Goal: Task Accomplishment & Management: Manage account settings

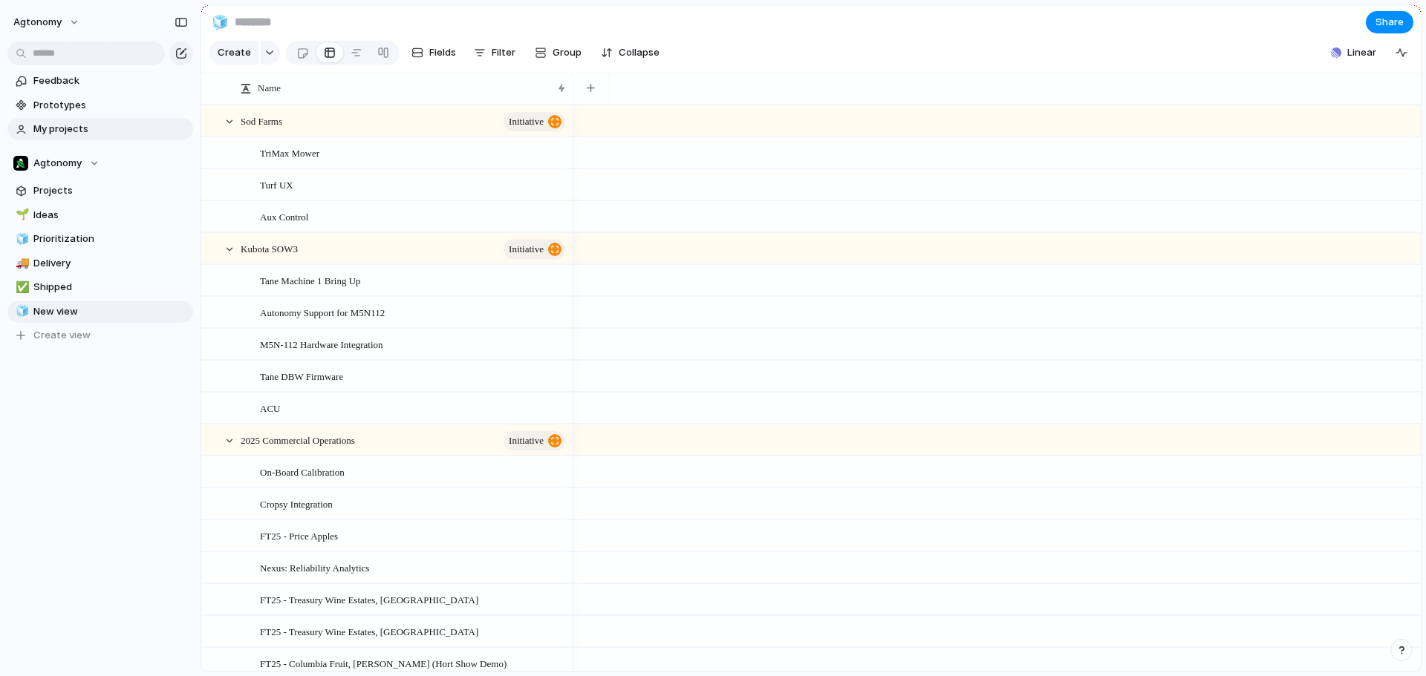
click at [59, 123] on span "My projects" at bounding box center [110, 129] width 154 height 15
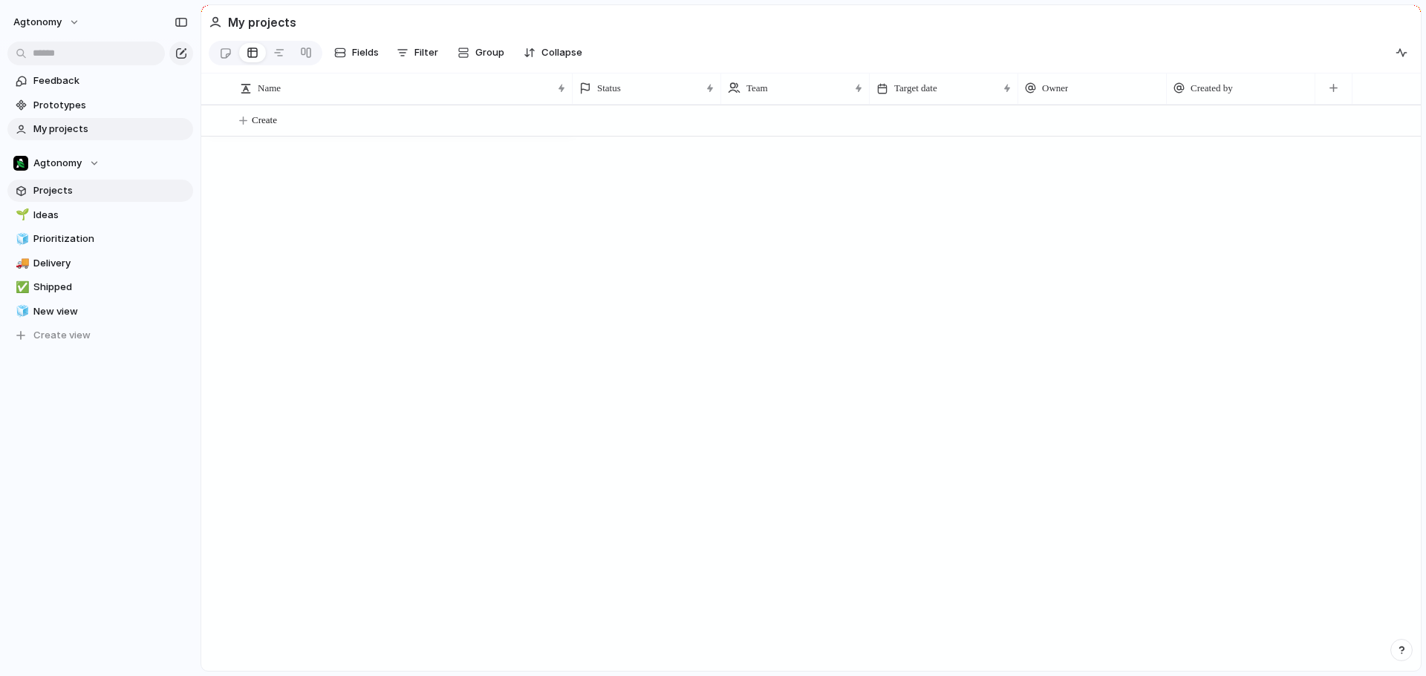
click at [50, 188] on span "Projects" at bounding box center [110, 190] width 154 height 15
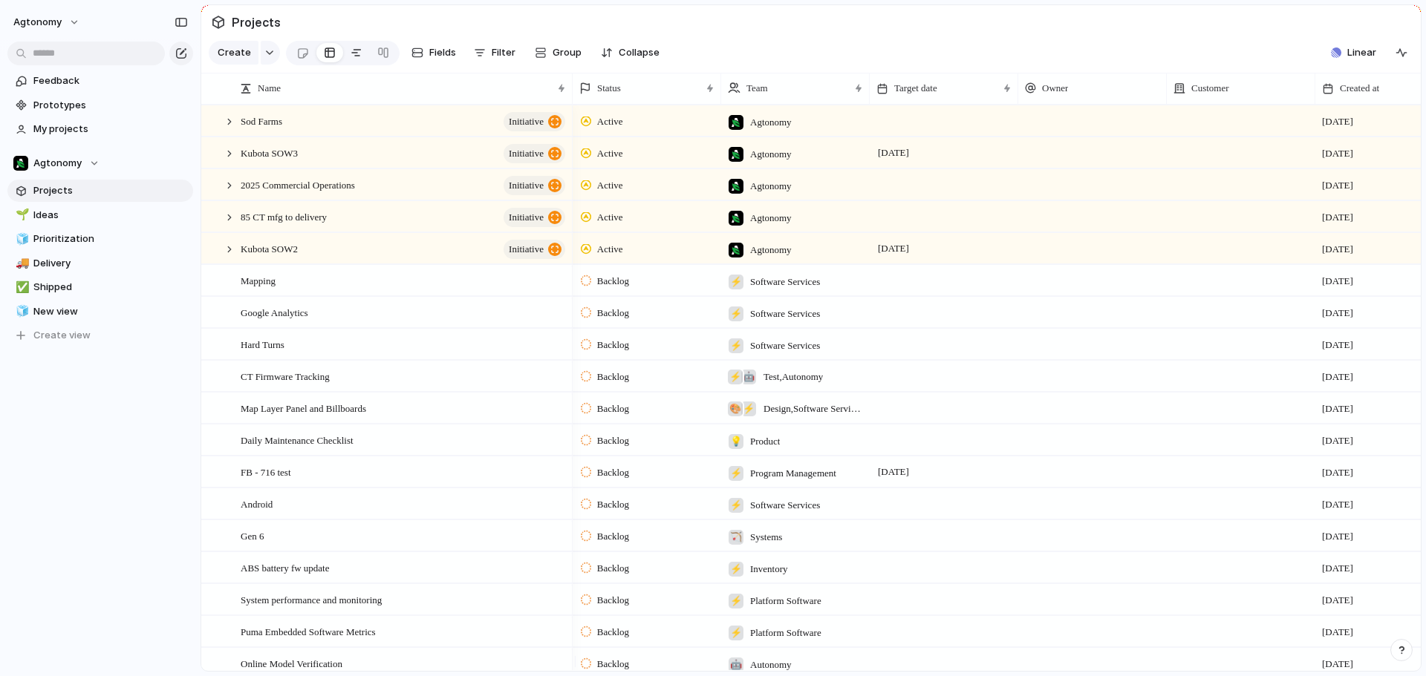
click at [350, 59] on div at bounding box center [356, 53] width 12 height 24
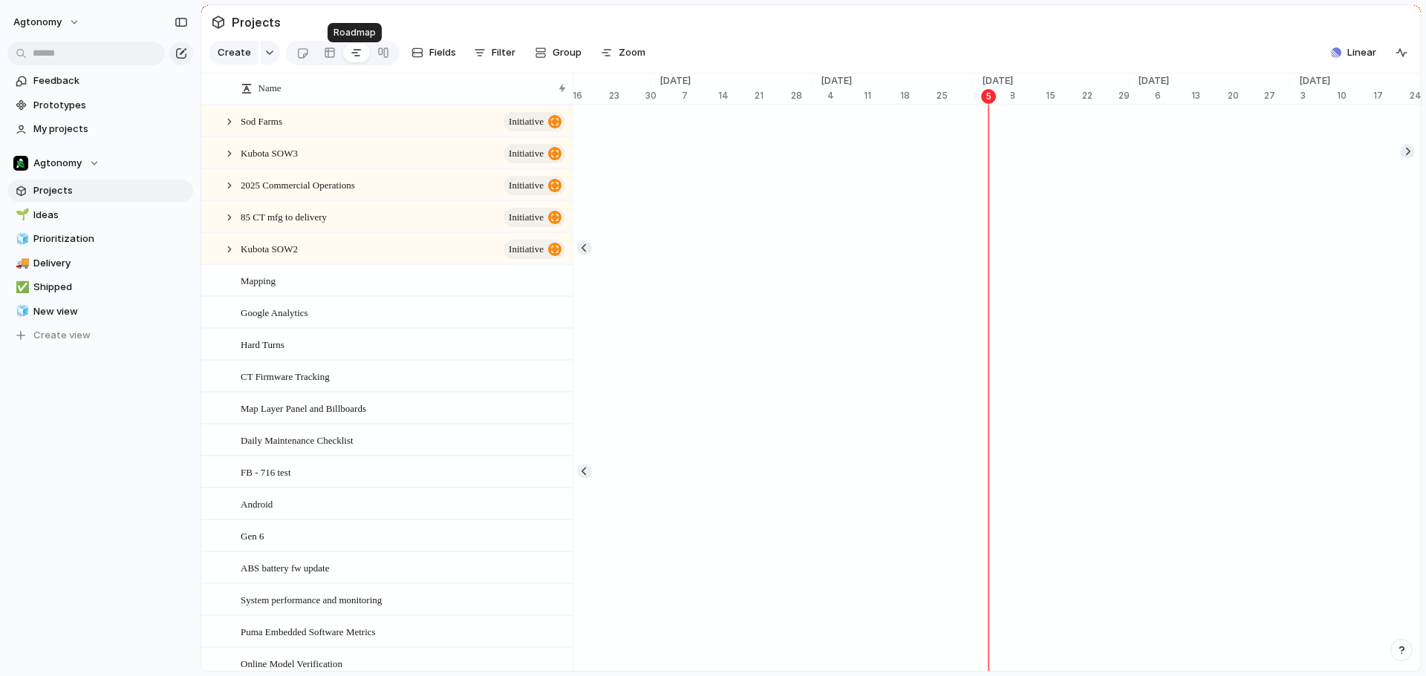
scroll to position [0, 5298]
click at [250, 57] on button "Create" at bounding box center [234, 53] width 50 height 24
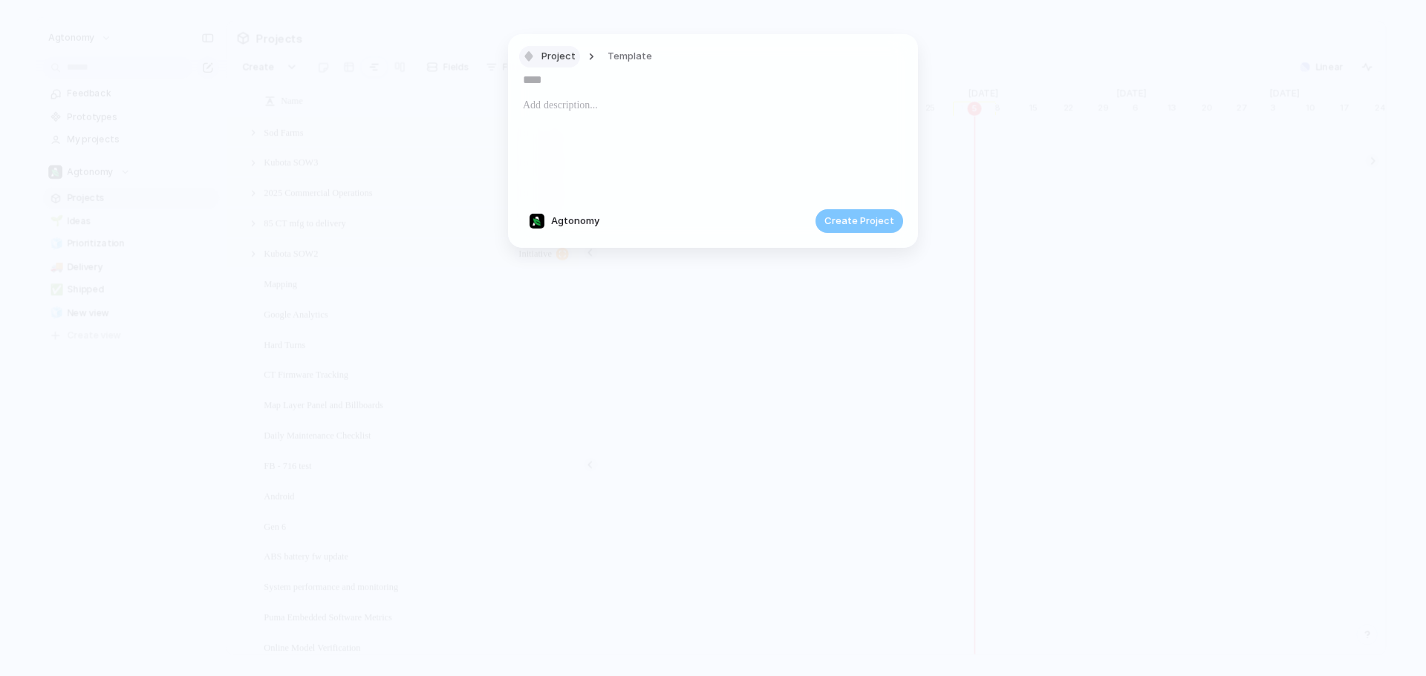
click at [541, 56] on button "Project" at bounding box center [549, 57] width 61 height 22
click at [760, 131] on div "Goal Program Initiative Launch Project Customize" at bounding box center [713, 338] width 1426 height 676
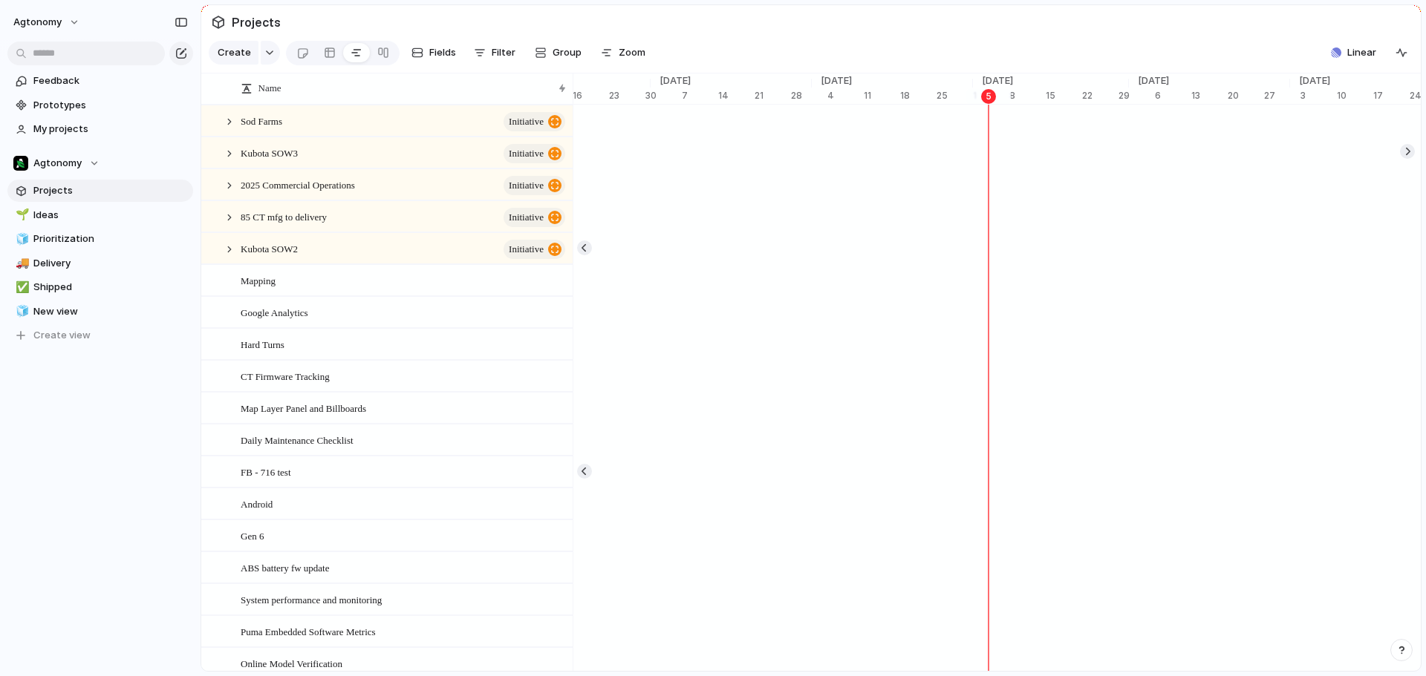
click at [1398, 650] on div "button" at bounding box center [1401, 650] width 10 height 10
click at [1317, 521] on span "Documentation" at bounding box center [1319, 520] width 74 height 15
click at [55, 218] on span "Ideas" at bounding box center [110, 215] width 154 height 15
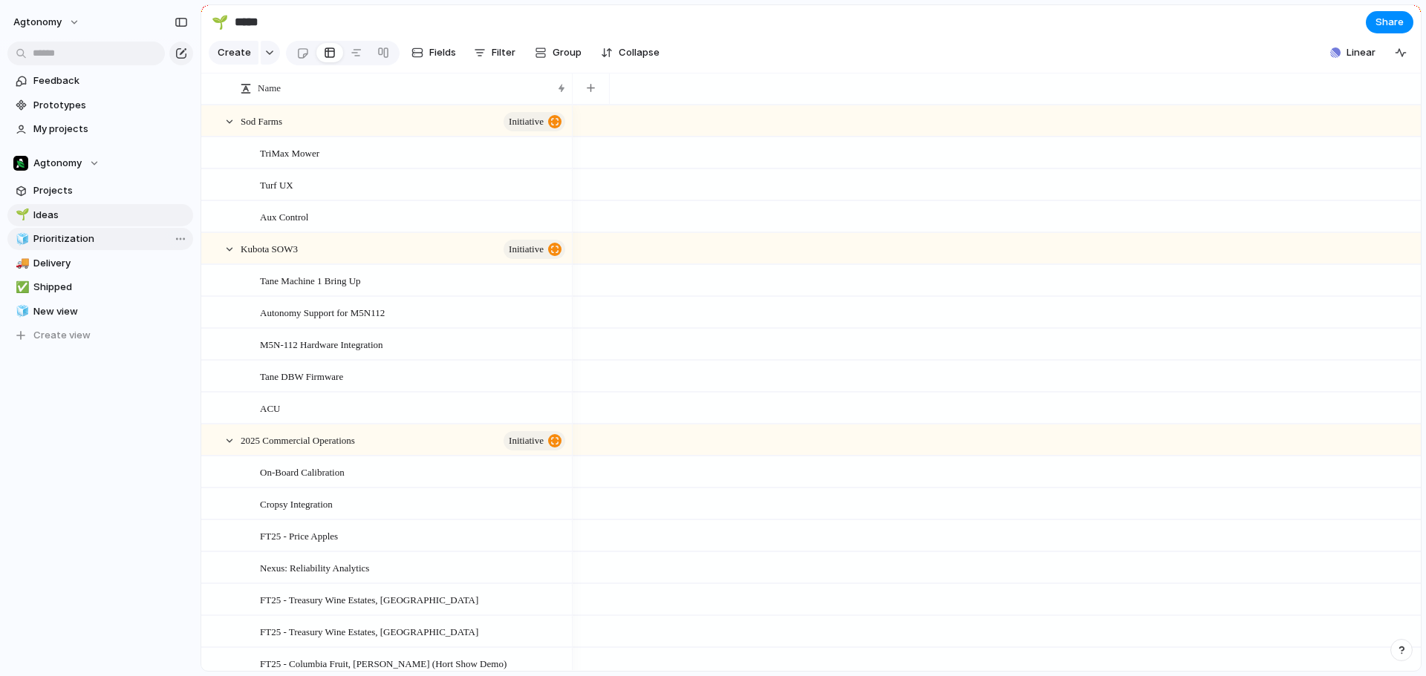
click at [56, 239] on span "Prioritization" at bounding box center [110, 239] width 154 height 15
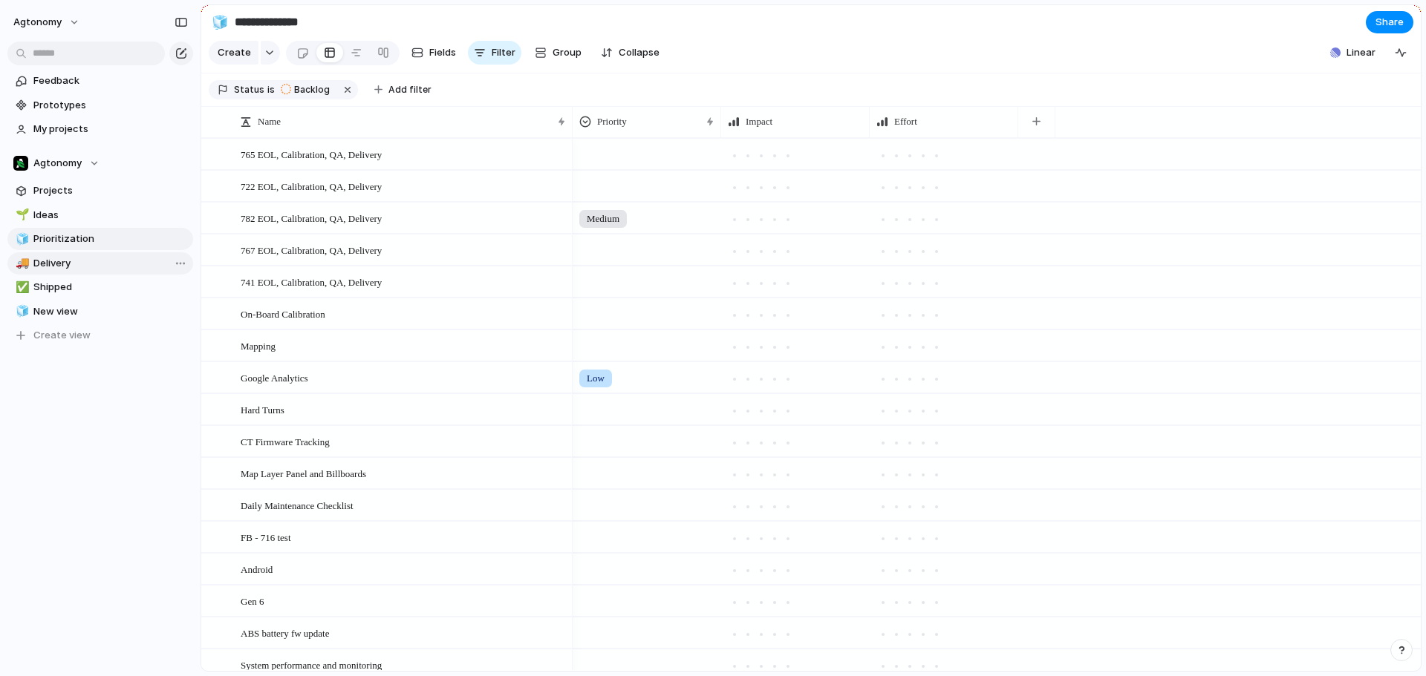
click at [55, 256] on span "Delivery" at bounding box center [110, 263] width 154 height 15
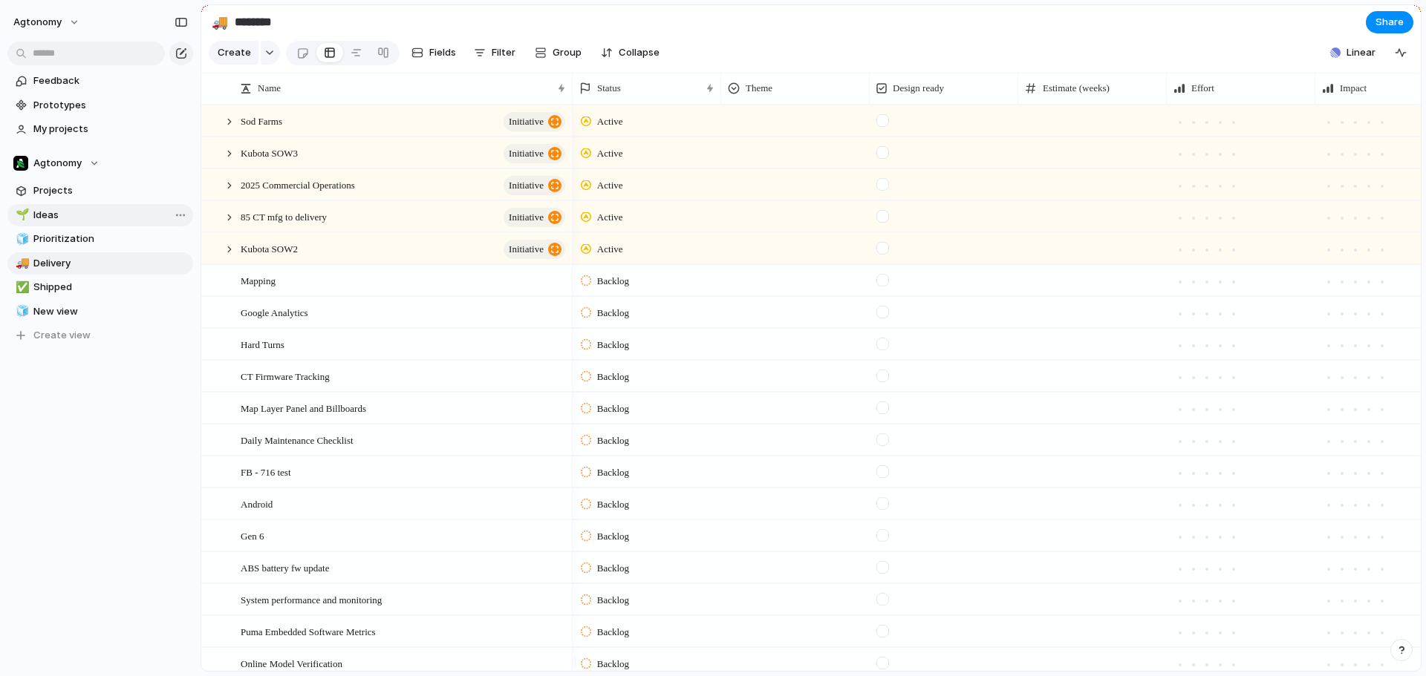
click at [58, 217] on span "Ideas" at bounding box center [110, 215] width 154 height 15
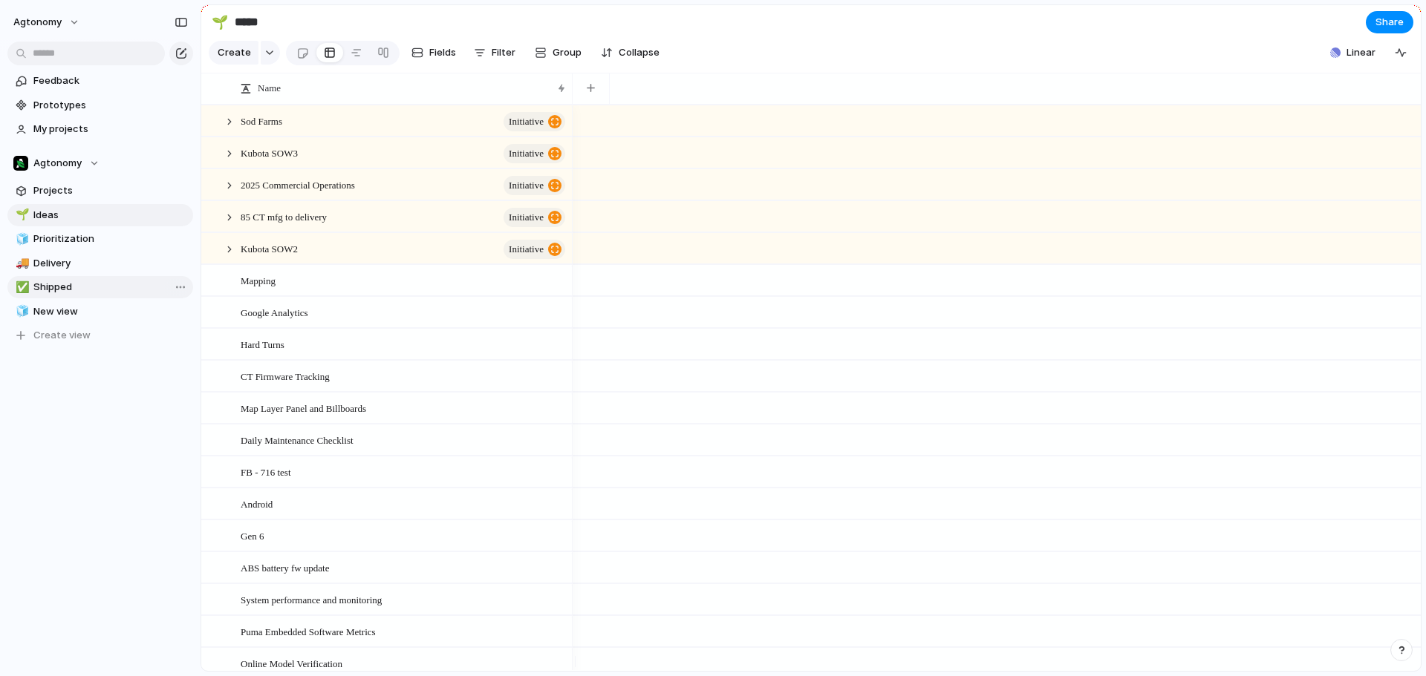
click at [58, 292] on span "Shipped" at bounding box center [110, 287] width 154 height 15
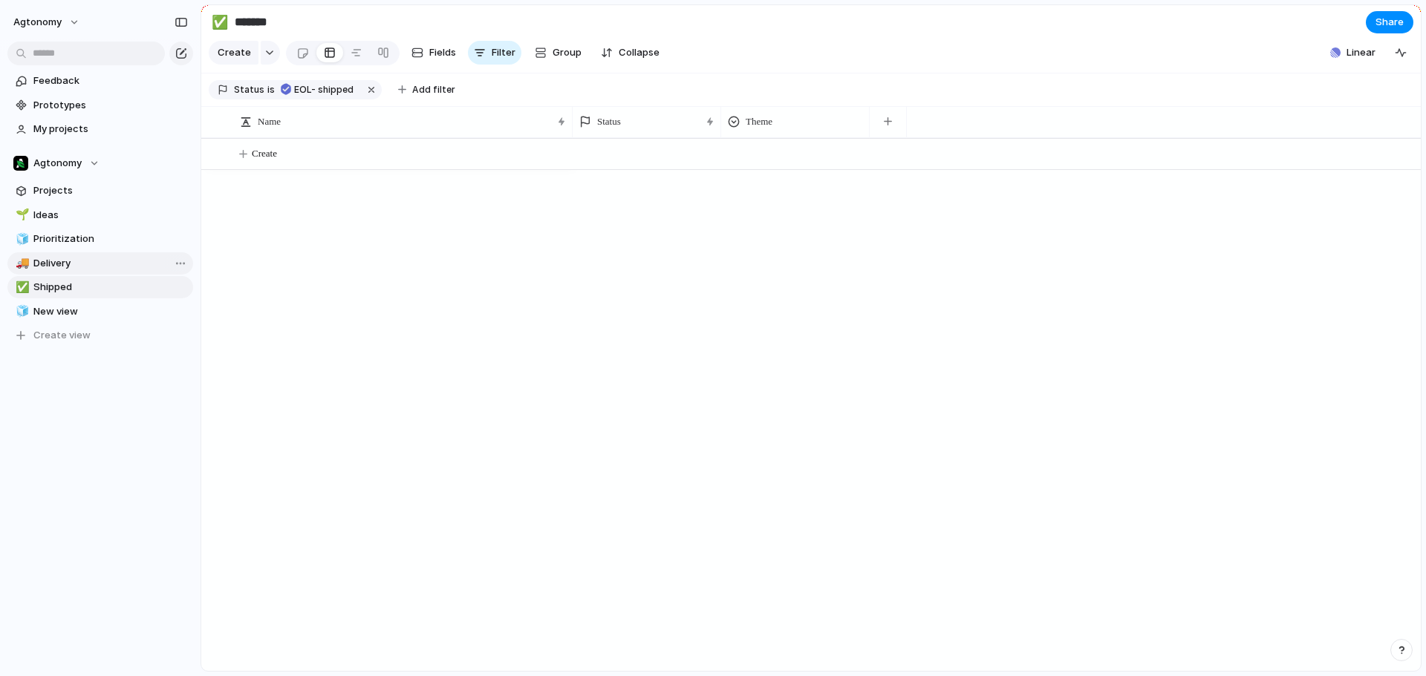
click at [56, 266] on span "Delivery" at bounding box center [110, 263] width 154 height 15
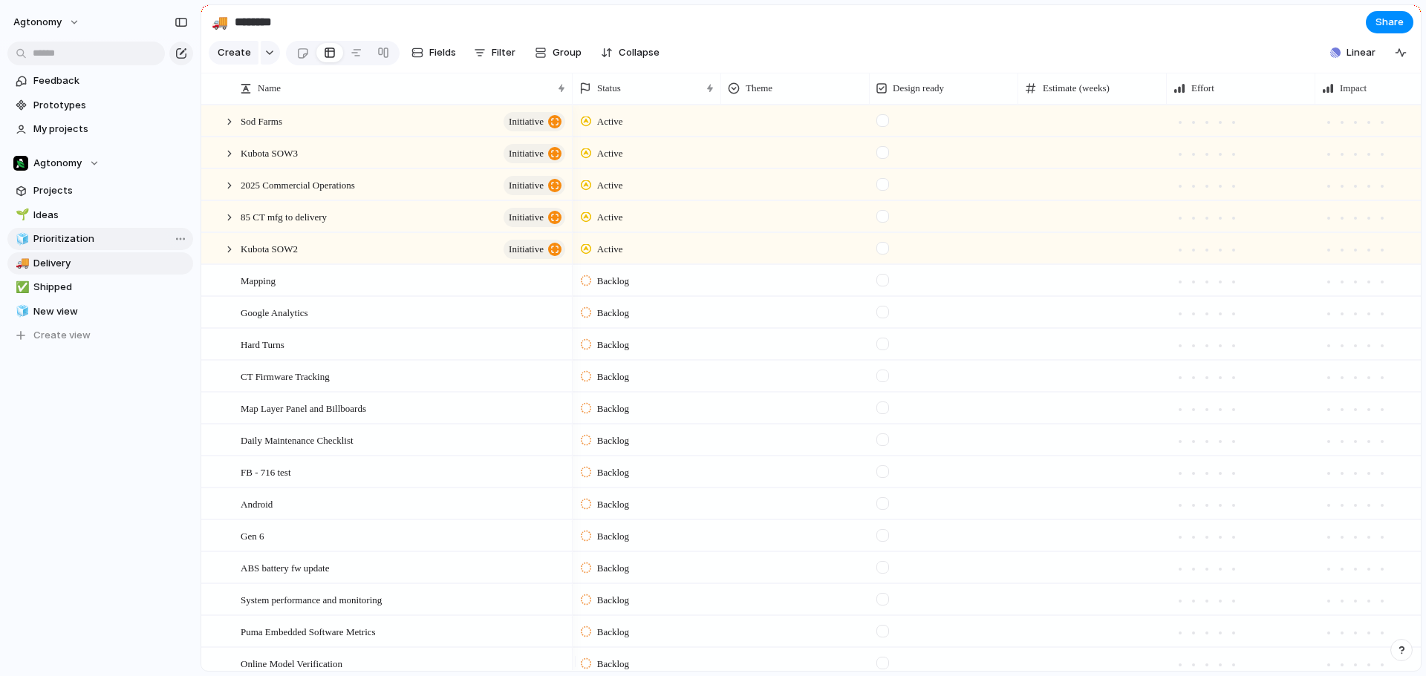
click at [62, 237] on span "Prioritization" at bounding box center [110, 239] width 154 height 15
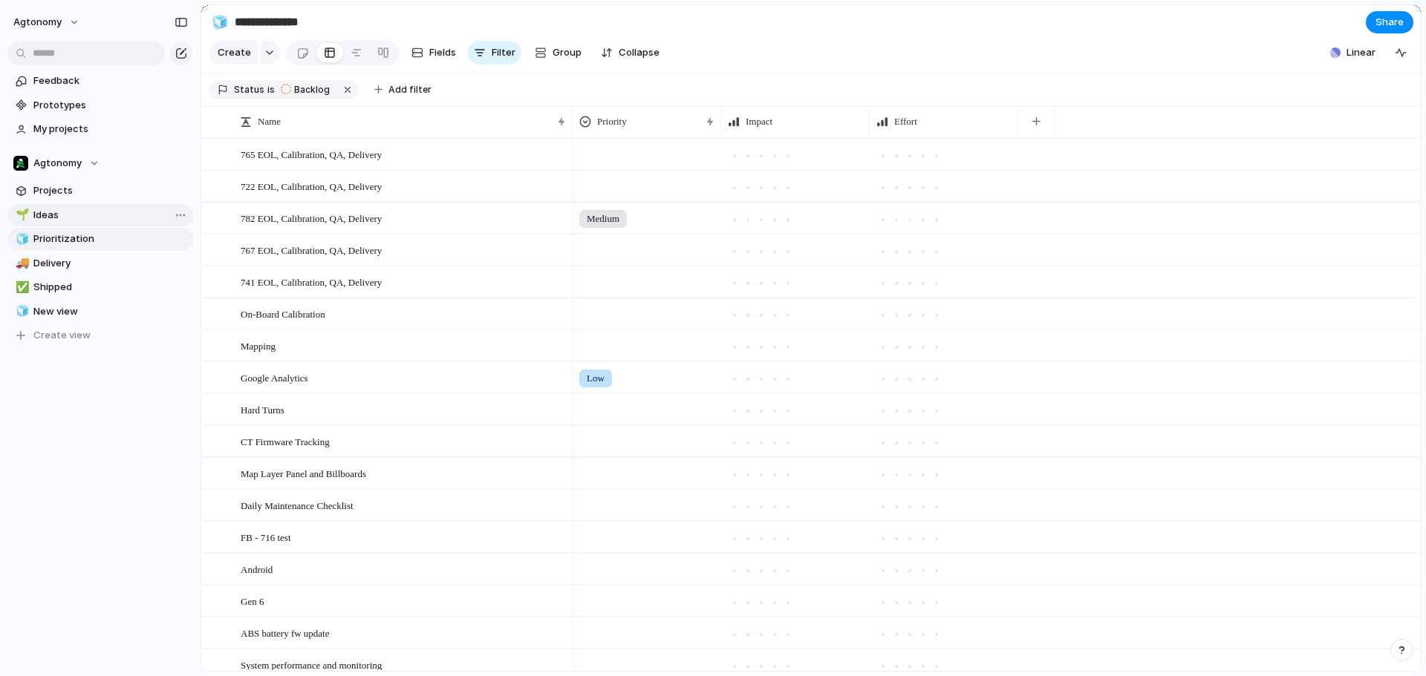
click at [53, 206] on link "🌱 Ideas" at bounding box center [100, 215] width 186 height 22
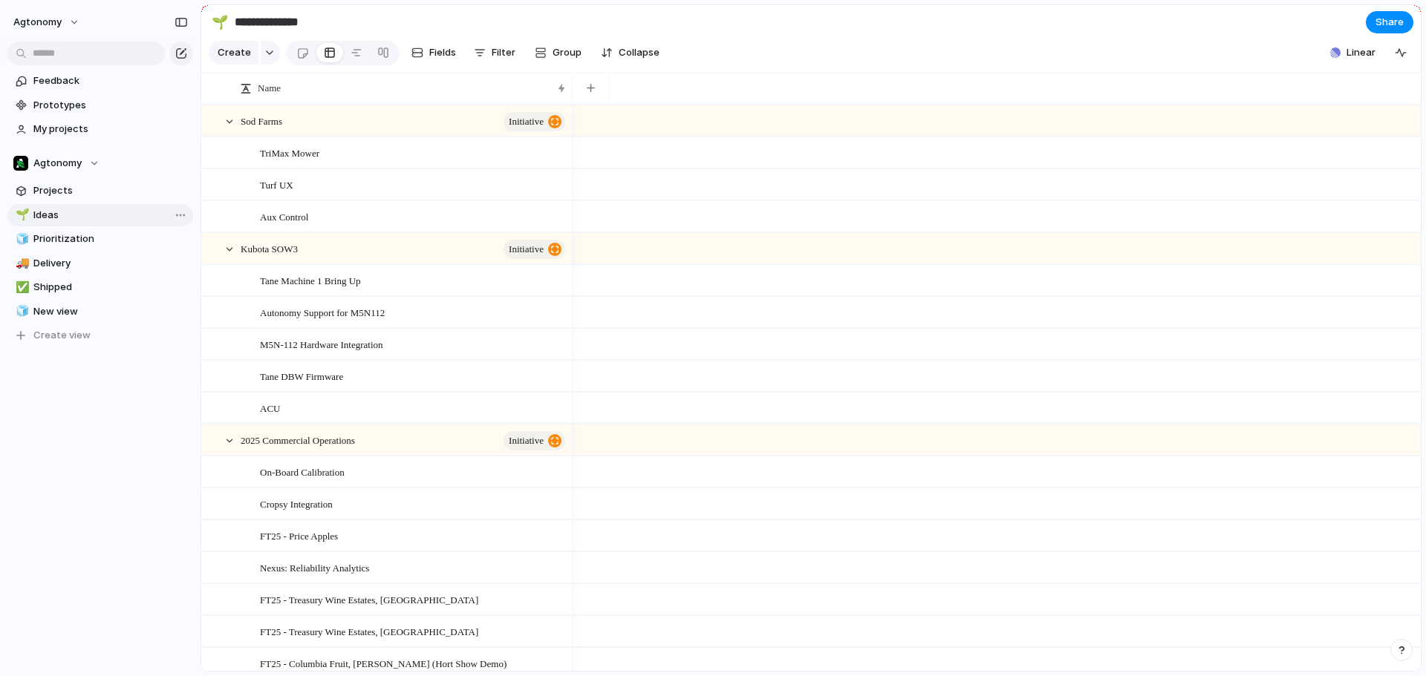
type input "*****"
click at [61, 189] on span "Projects" at bounding box center [110, 190] width 154 height 15
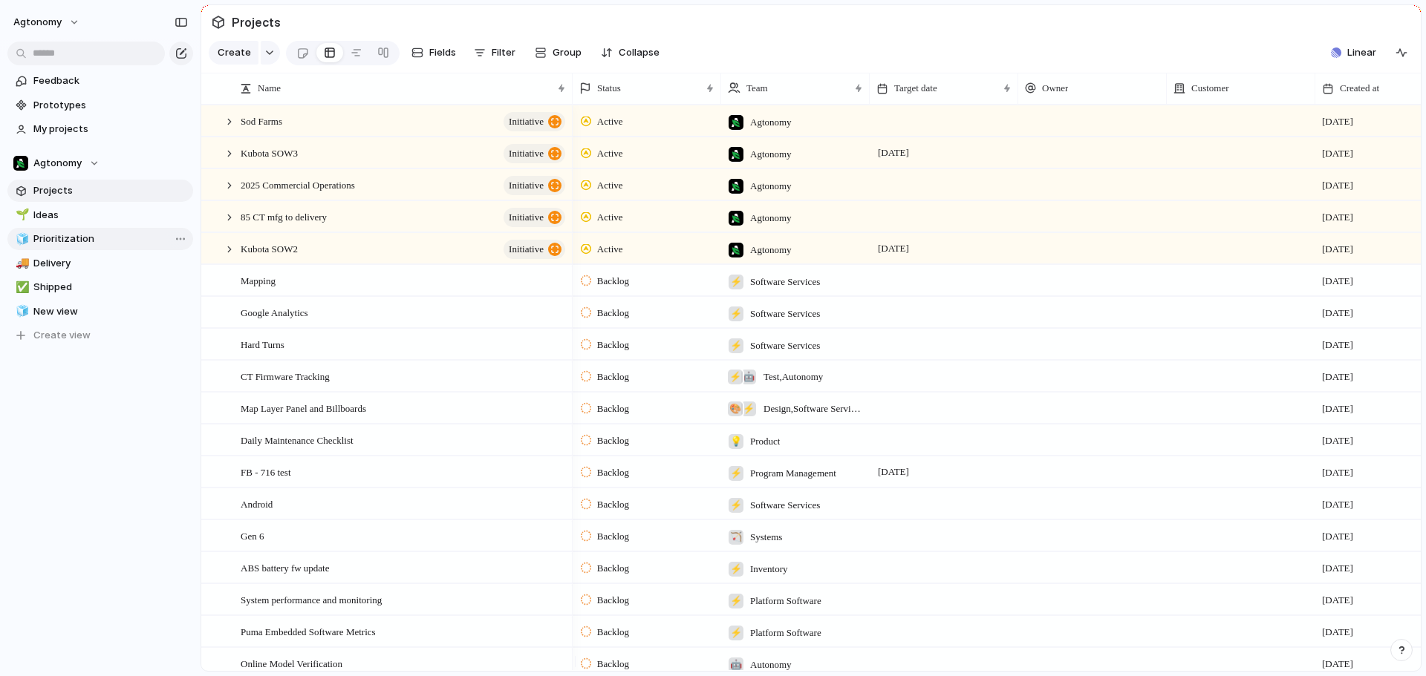
click at [144, 239] on div "Open in new tab Copy link Duplicate view Rename view Delete view" at bounding box center [713, 338] width 1426 height 676
click at [76, 267] on span "Delivery" at bounding box center [110, 263] width 154 height 15
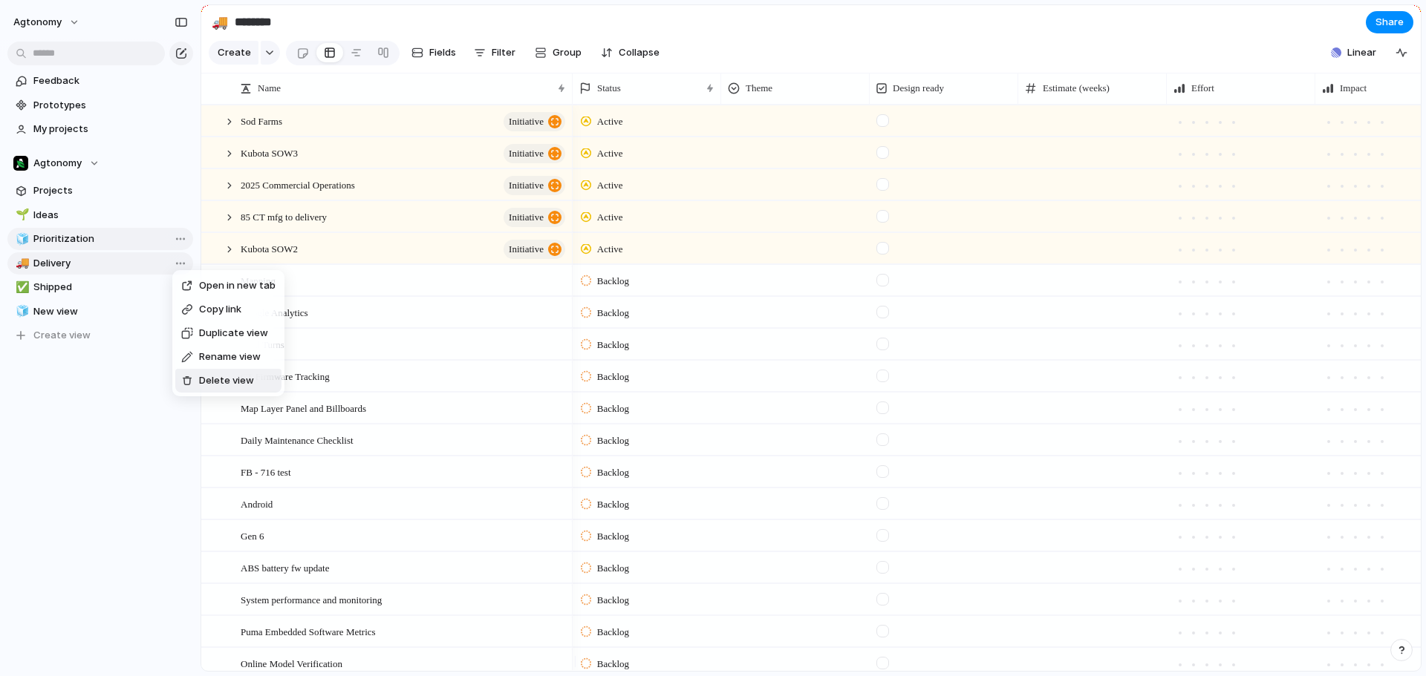
click at [201, 374] on span "Delete view" at bounding box center [226, 381] width 55 height 15
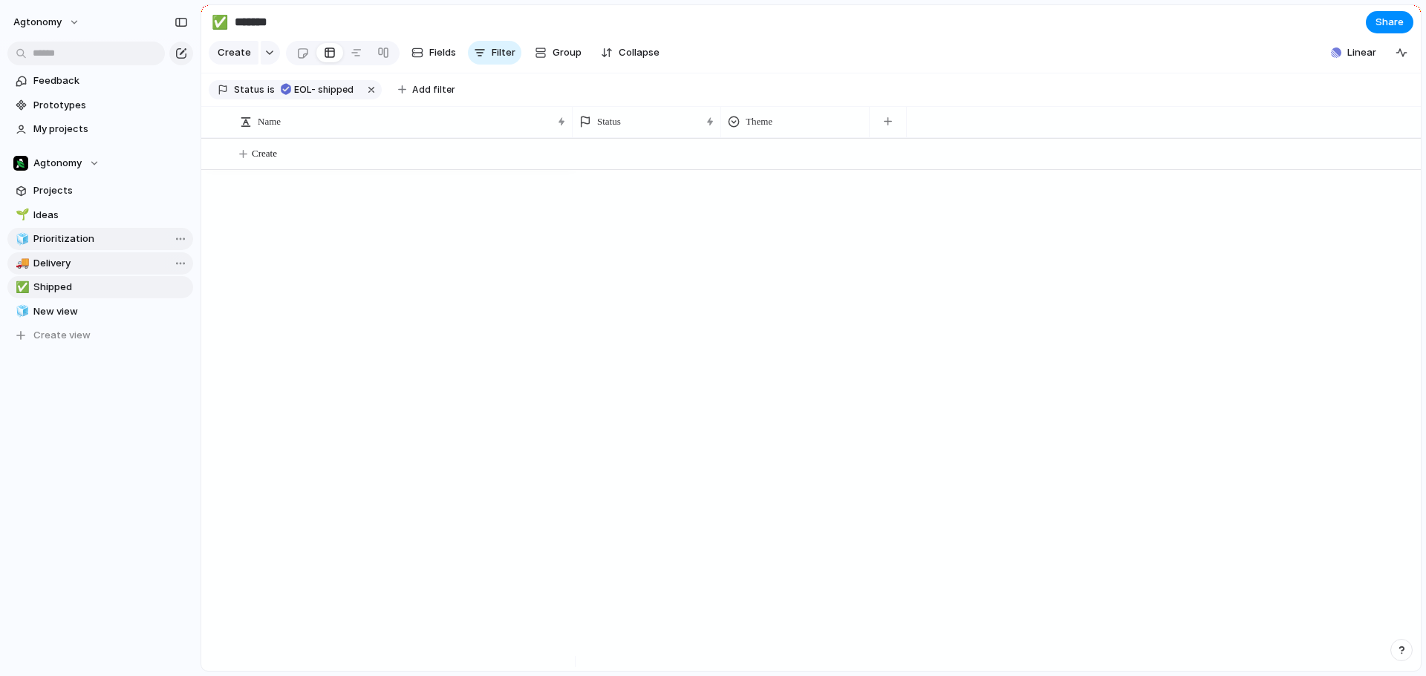
type input "*******"
click at [195, 376] on div at bounding box center [189, 380] width 12 height 10
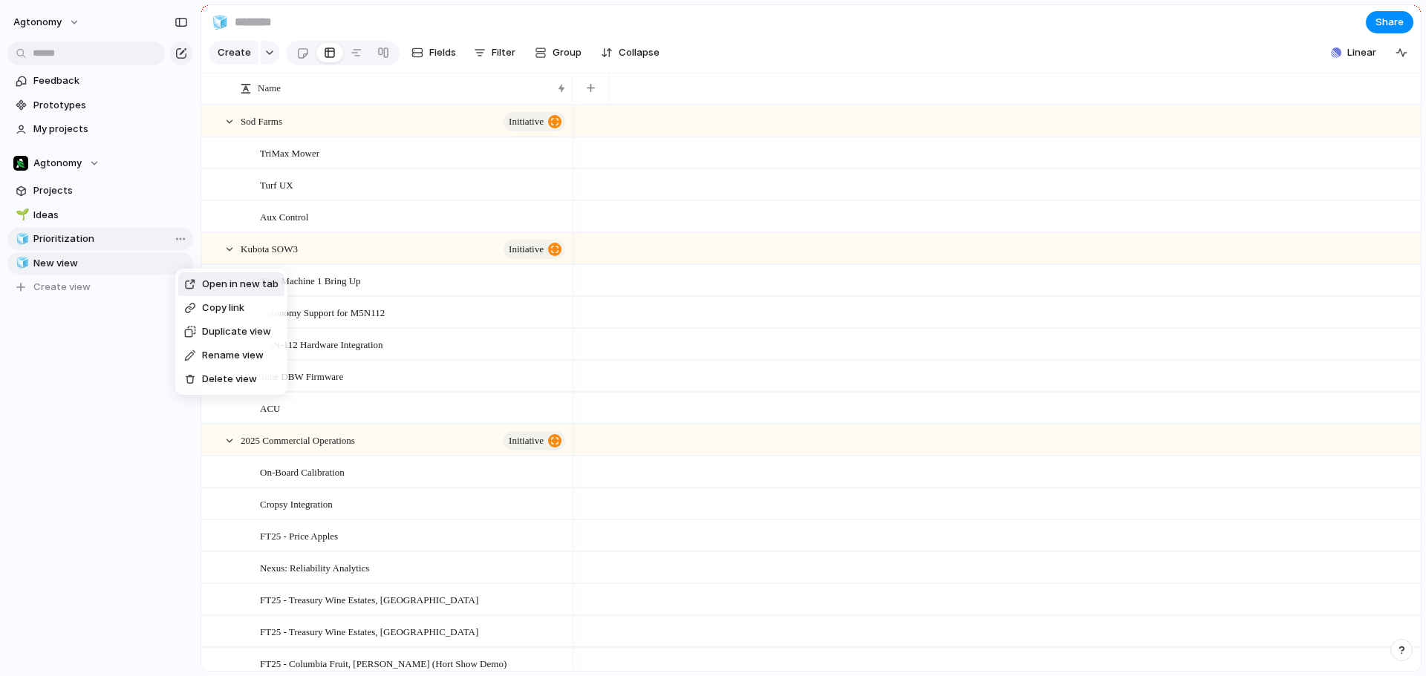
click at [143, 262] on div "Open in new tab Copy link Duplicate view Rename view Delete view" at bounding box center [713, 338] width 1426 height 676
click at [198, 376] on span "Delete view" at bounding box center [224, 380] width 55 height 15
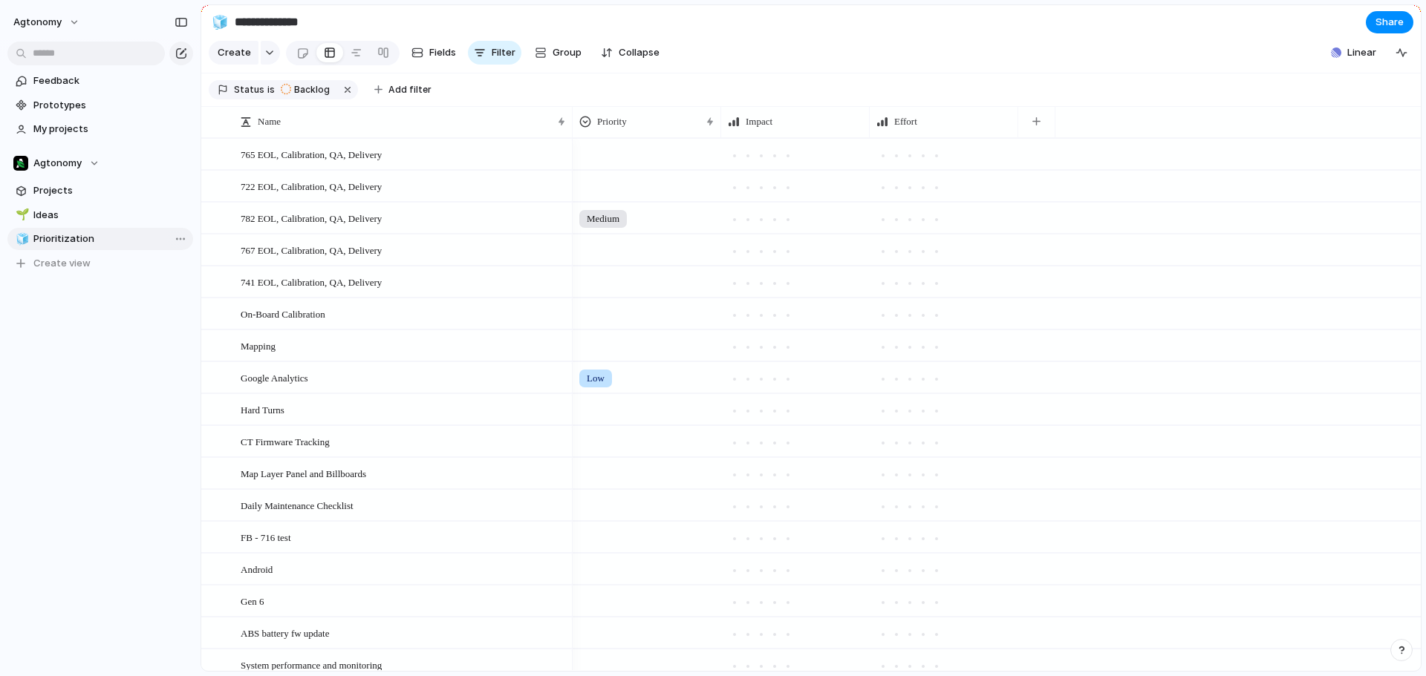
click at [125, 241] on span "Prioritization" at bounding box center [110, 239] width 154 height 15
click at [79, 212] on span "Ideas" at bounding box center [110, 215] width 154 height 15
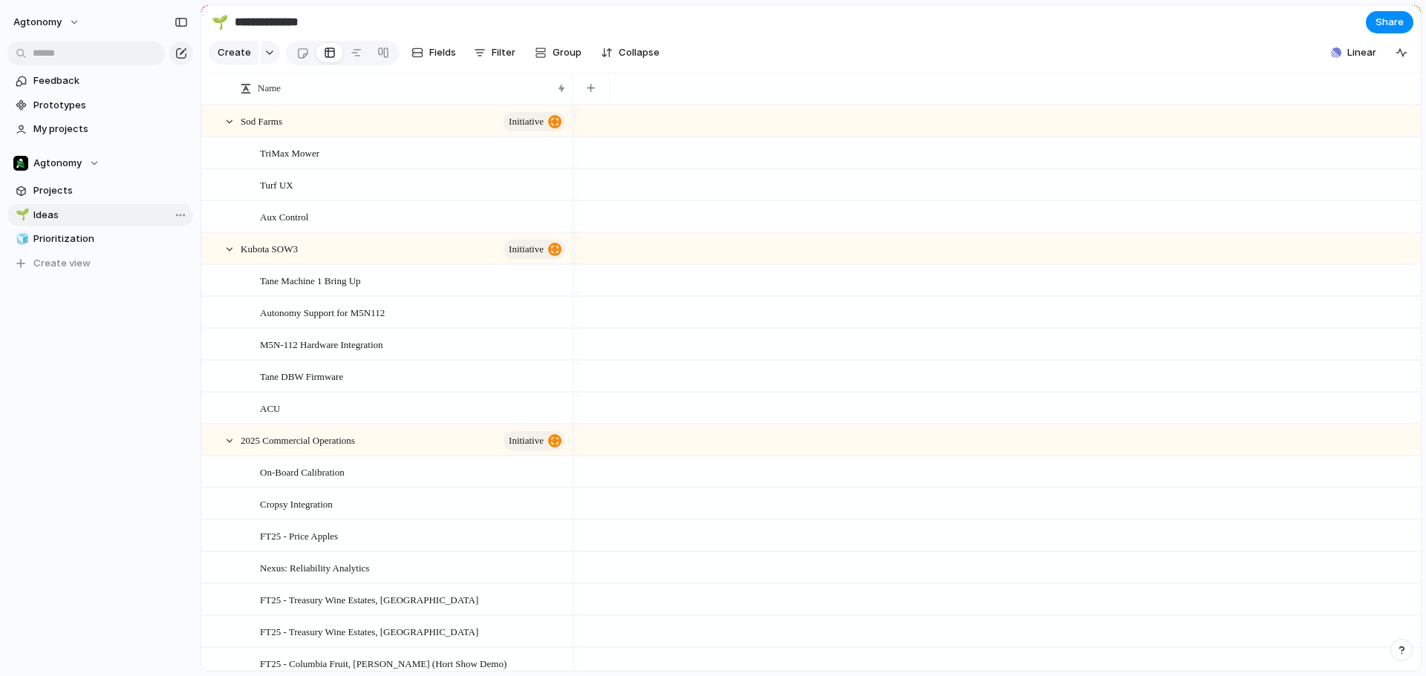
type input "*****"
click at [67, 267] on span "Create view" at bounding box center [61, 263] width 57 height 15
click at [94, 288] on button "Create view" at bounding box center [100, 287] width 186 height 22
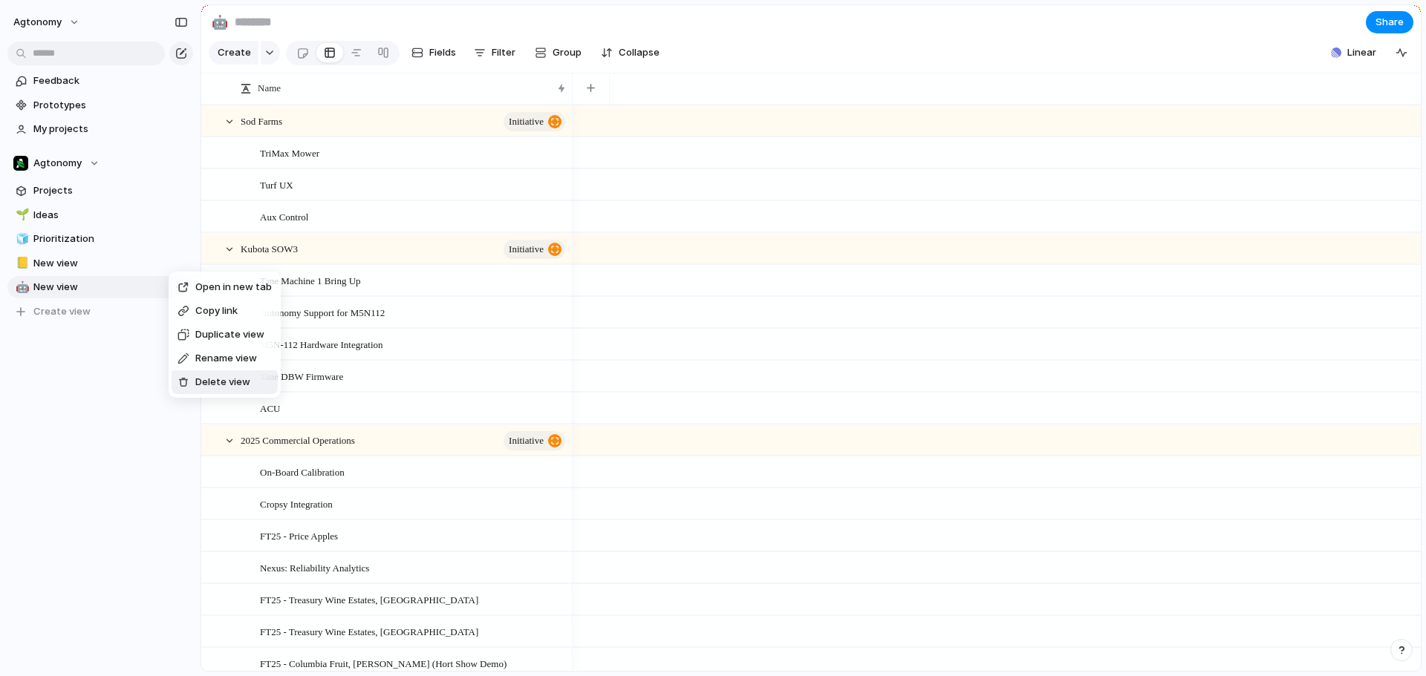
click at [200, 378] on span "Delete view" at bounding box center [222, 382] width 55 height 15
click at [200, 371] on li "Delete view" at bounding box center [228, 381] width 106 height 24
type input "**********"
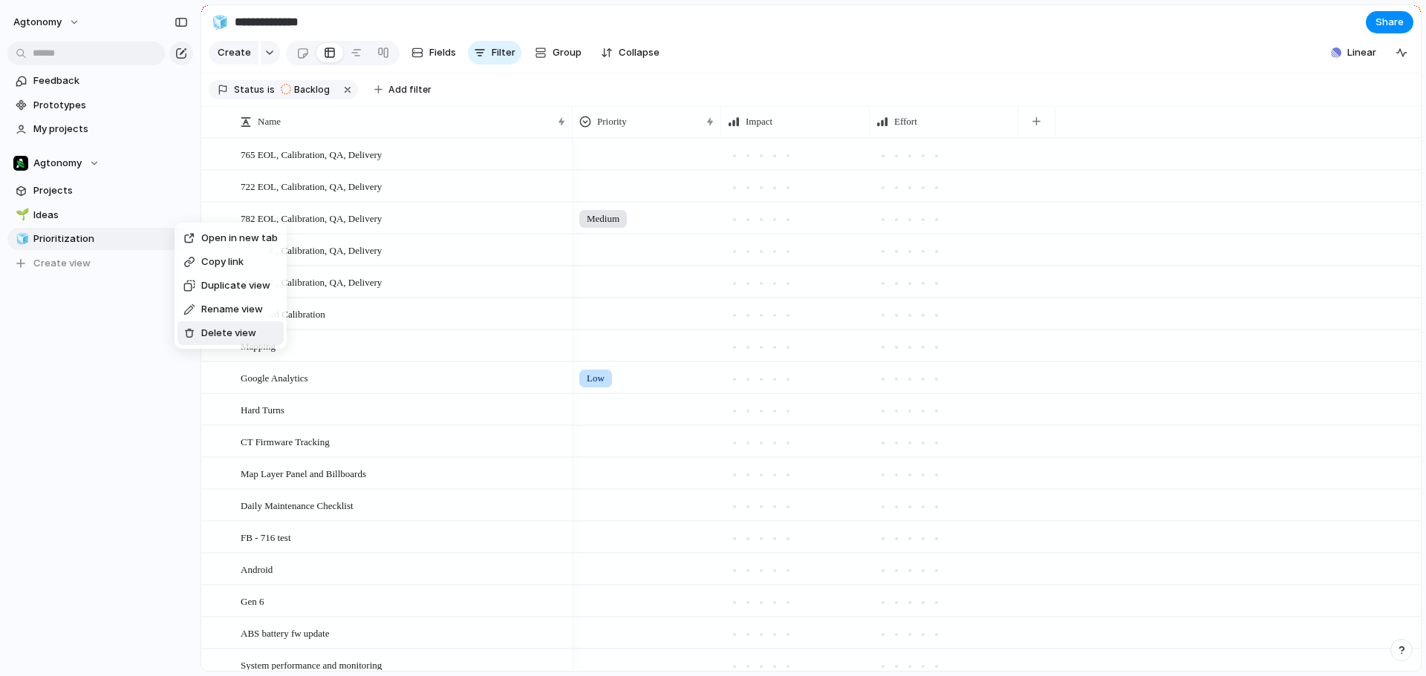
click at [215, 330] on span "Delete view" at bounding box center [228, 333] width 55 height 15
click at [120, 195] on span "Projects" at bounding box center [110, 190] width 154 height 15
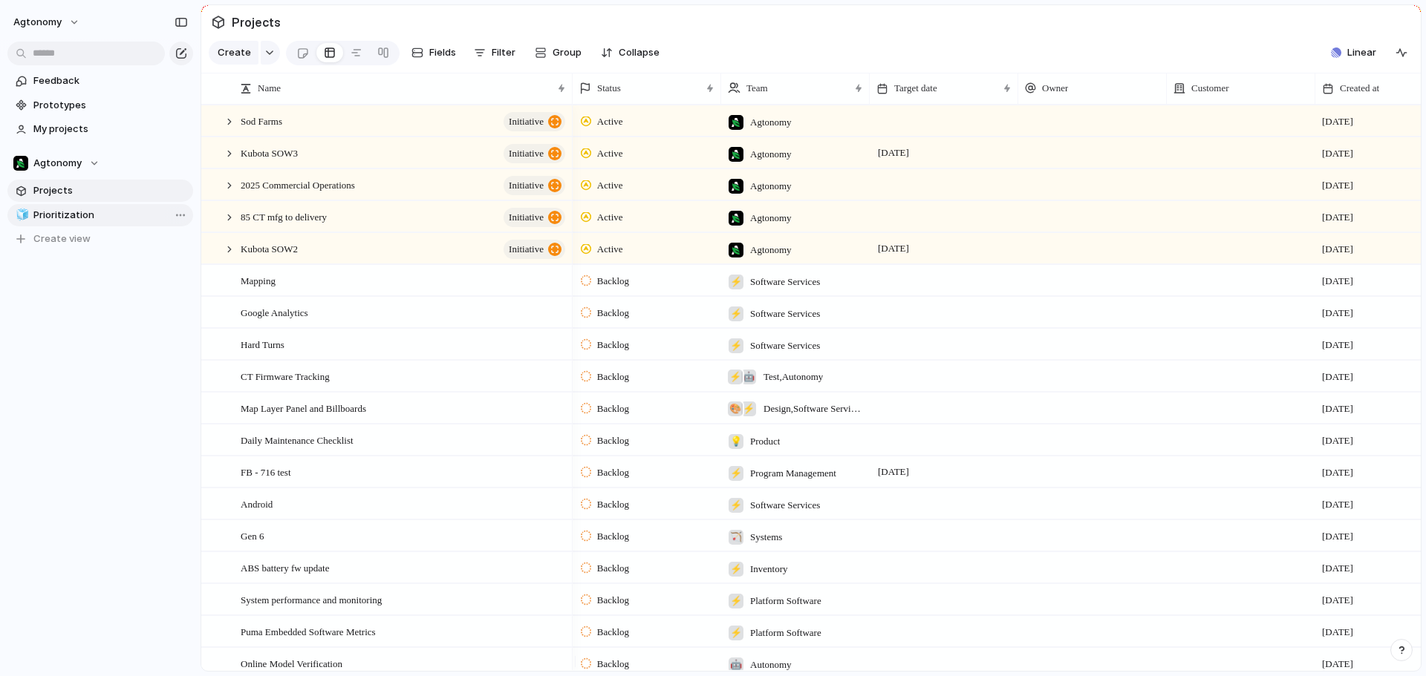
click at [116, 221] on span "Prioritization" at bounding box center [110, 215] width 154 height 15
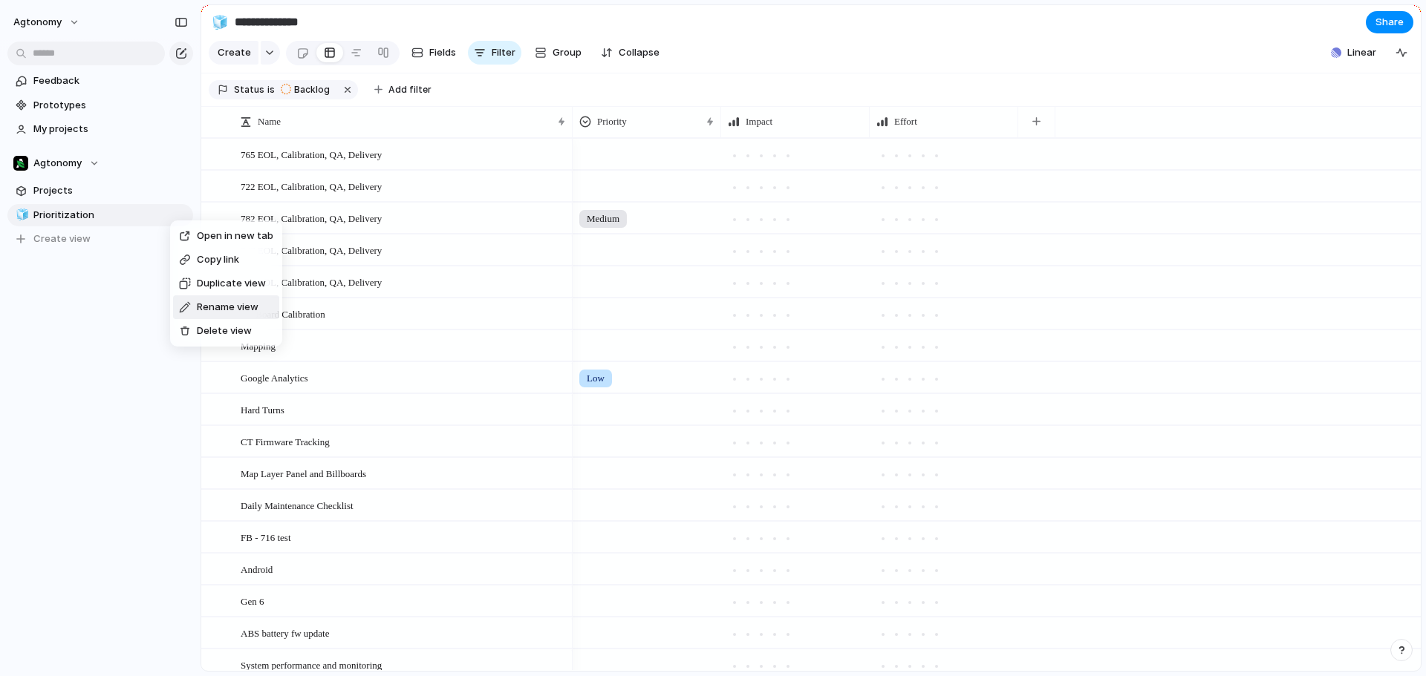
click at [232, 307] on span "Rename view" at bounding box center [228, 307] width 62 height 15
click at [128, 209] on input "**********" at bounding box center [110, 215] width 154 height 15
click at [123, 183] on link "Projects" at bounding box center [100, 191] width 186 height 22
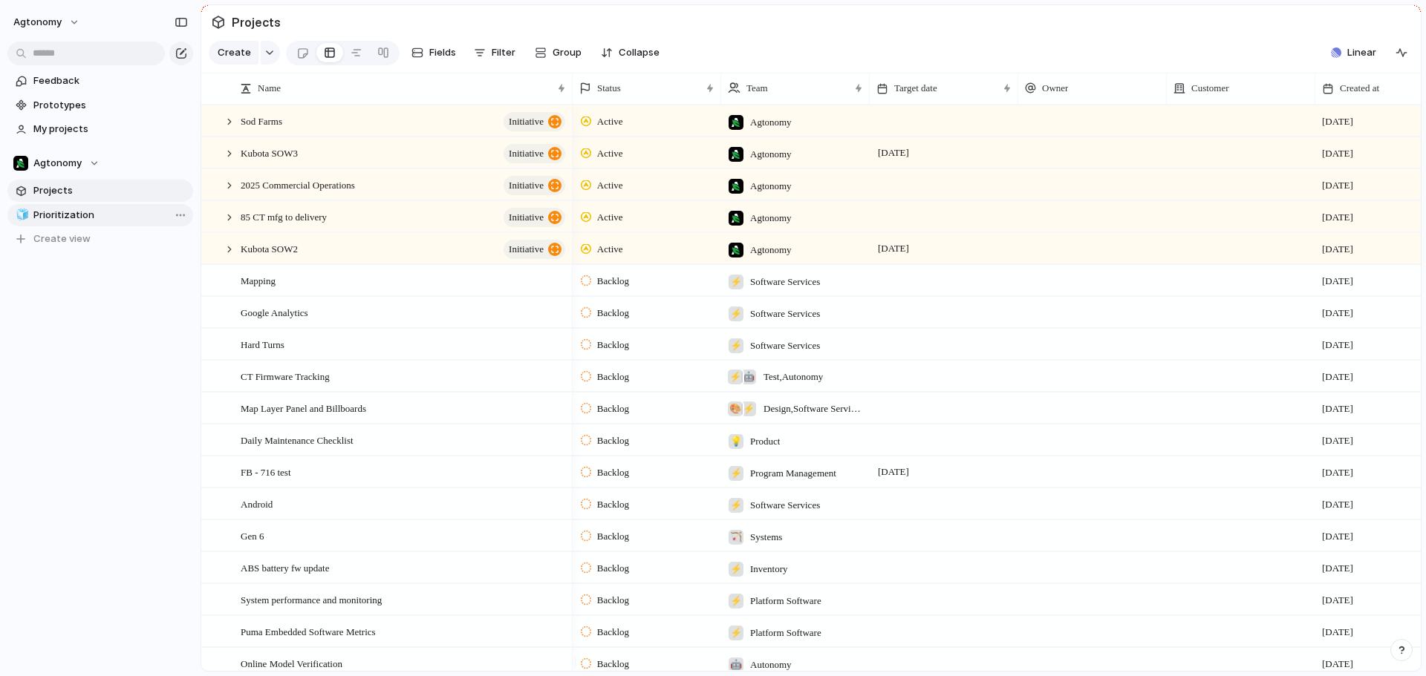
click at [115, 213] on span "Prioritization" at bounding box center [110, 215] width 154 height 15
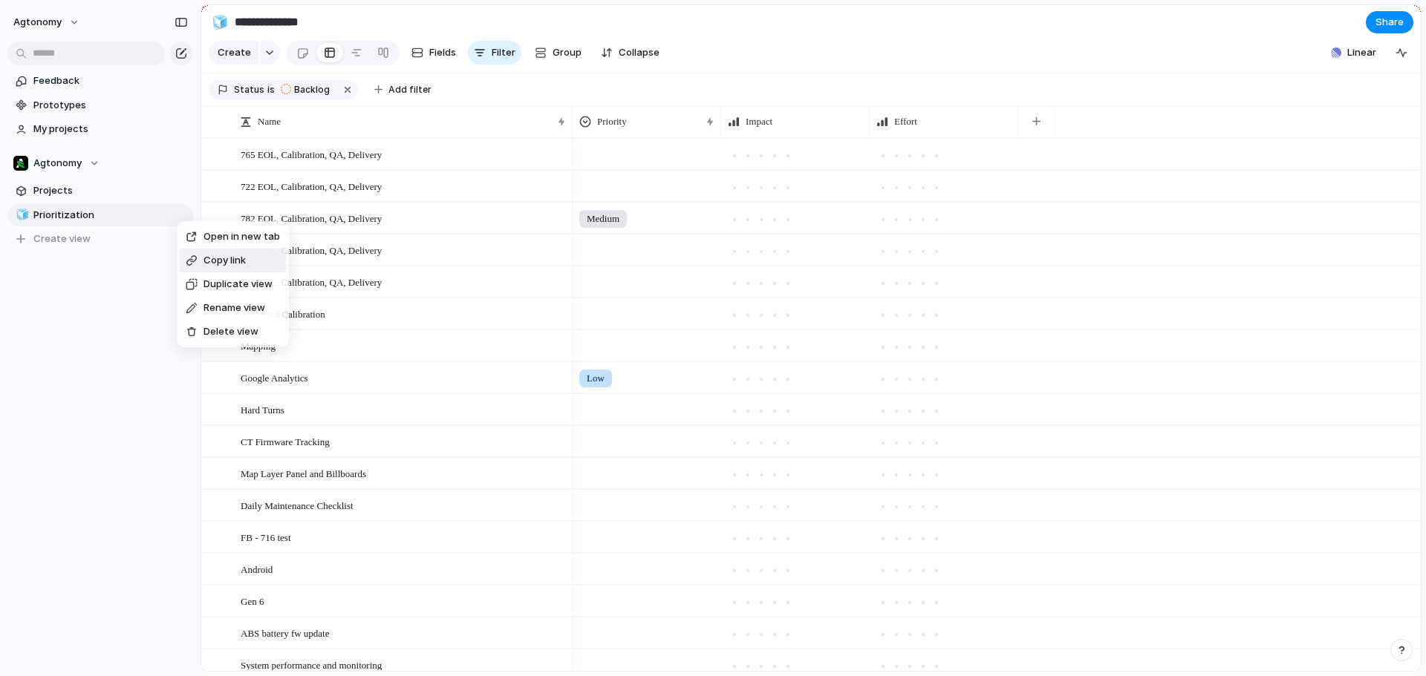
click at [130, 215] on div "Open in new tab Copy link Duplicate view Rename view Delete view" at bounding box center [713, 338] width 1426 height 676
click at [118, 187] on span "Projects" at bounding box center [110, 190] width 154 height 15
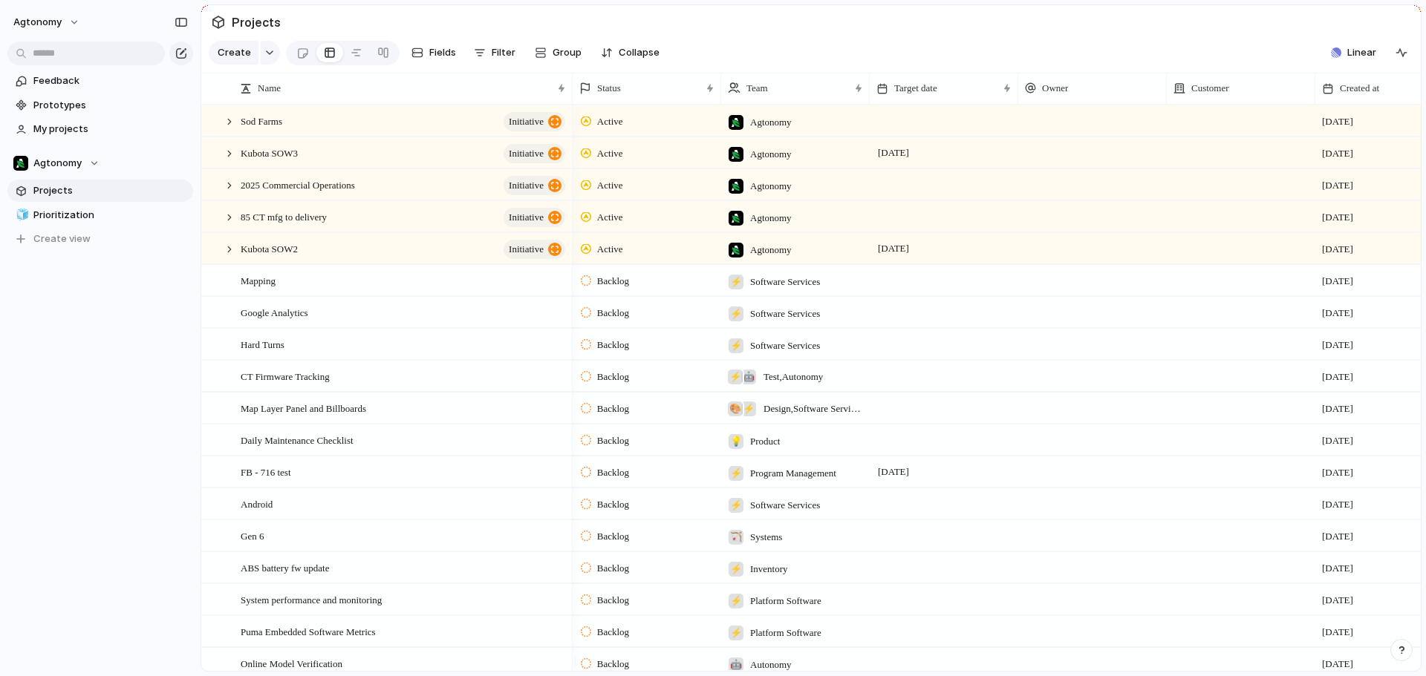
click at [218, 22] on div "Projects" at bounding box center [246, 22] width 76 height 27
click at [241, 20] on span "Projects" at bounding box center [256, 22] width 55 height 27
click at [1365, 55] on span "Linear" at bounding box center [1361, 52] width 29 height 15
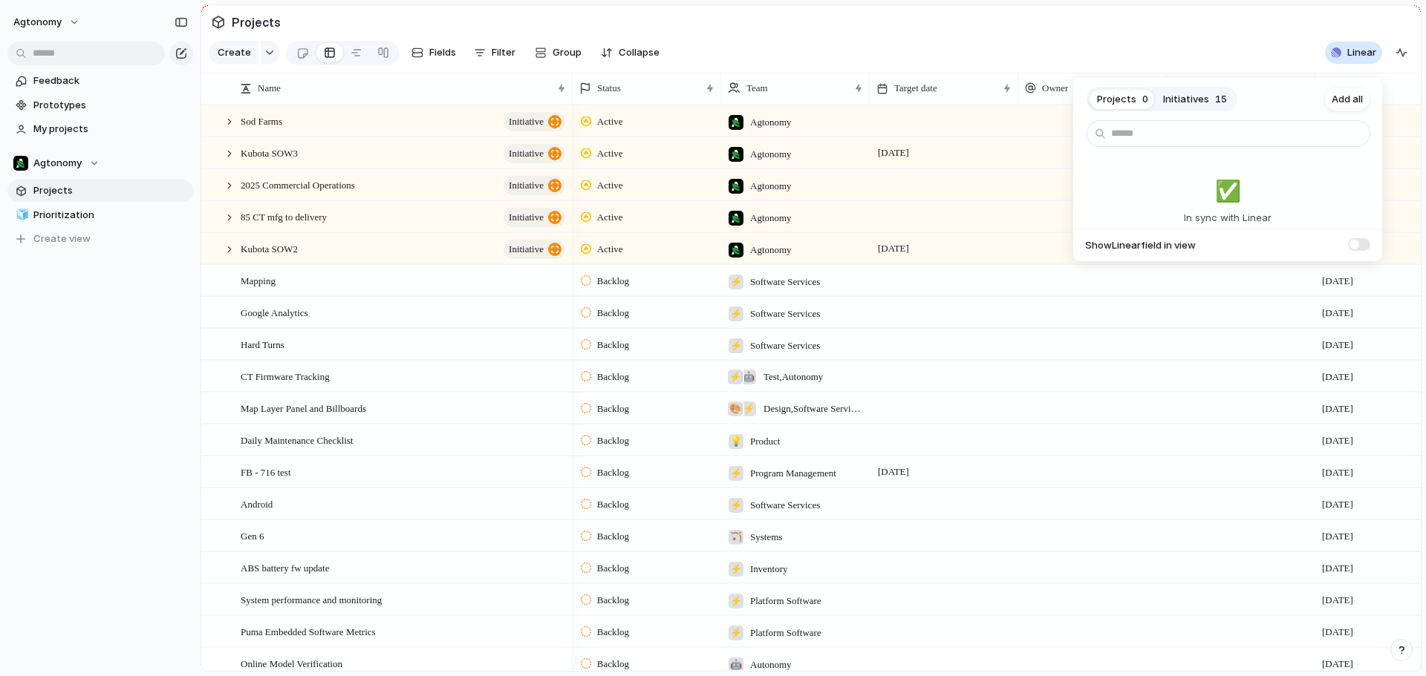
click at [1185, 105] on span "Initiatives" at bounding box center [1186, 99] width 46 height 15
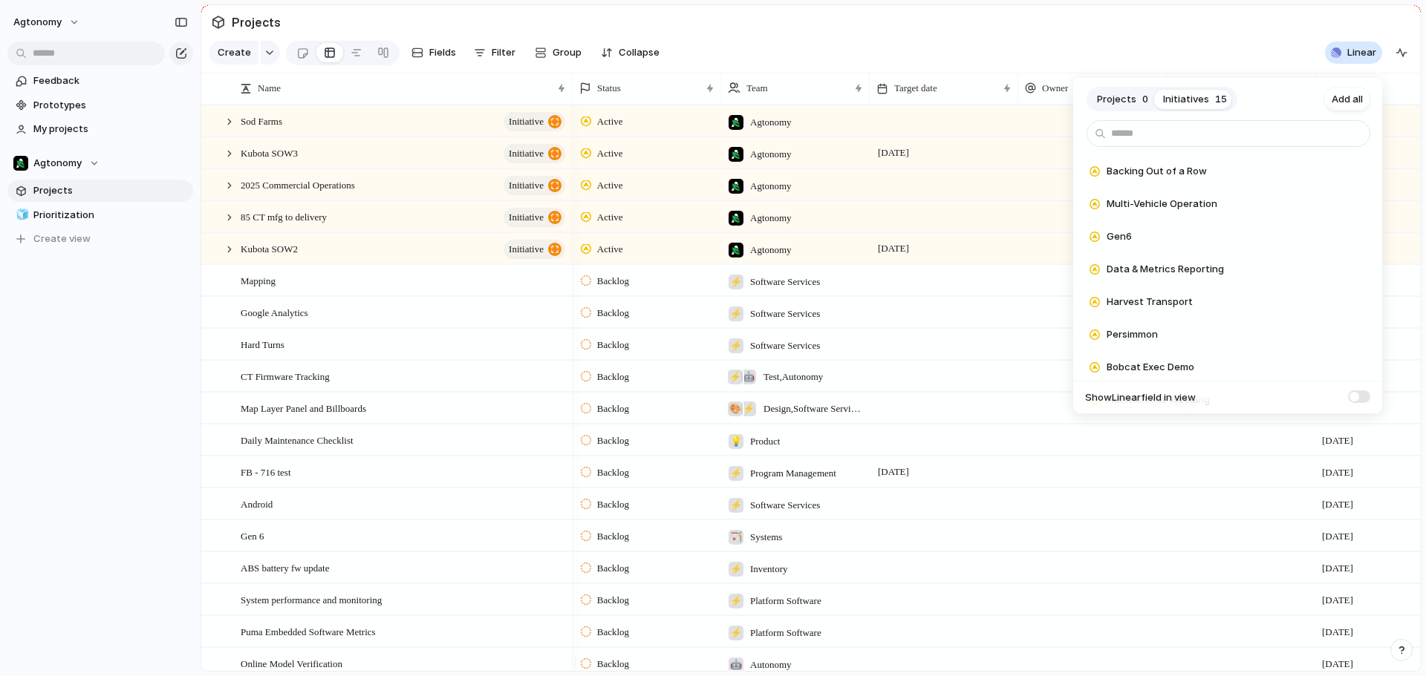
click at [1037, 25] on div "Projects 0 Initiatives 15 Add all Backing Out of a Row Add Multi-Vehicle Operat…" at bounding box center [713, 338] width 1426 height 676
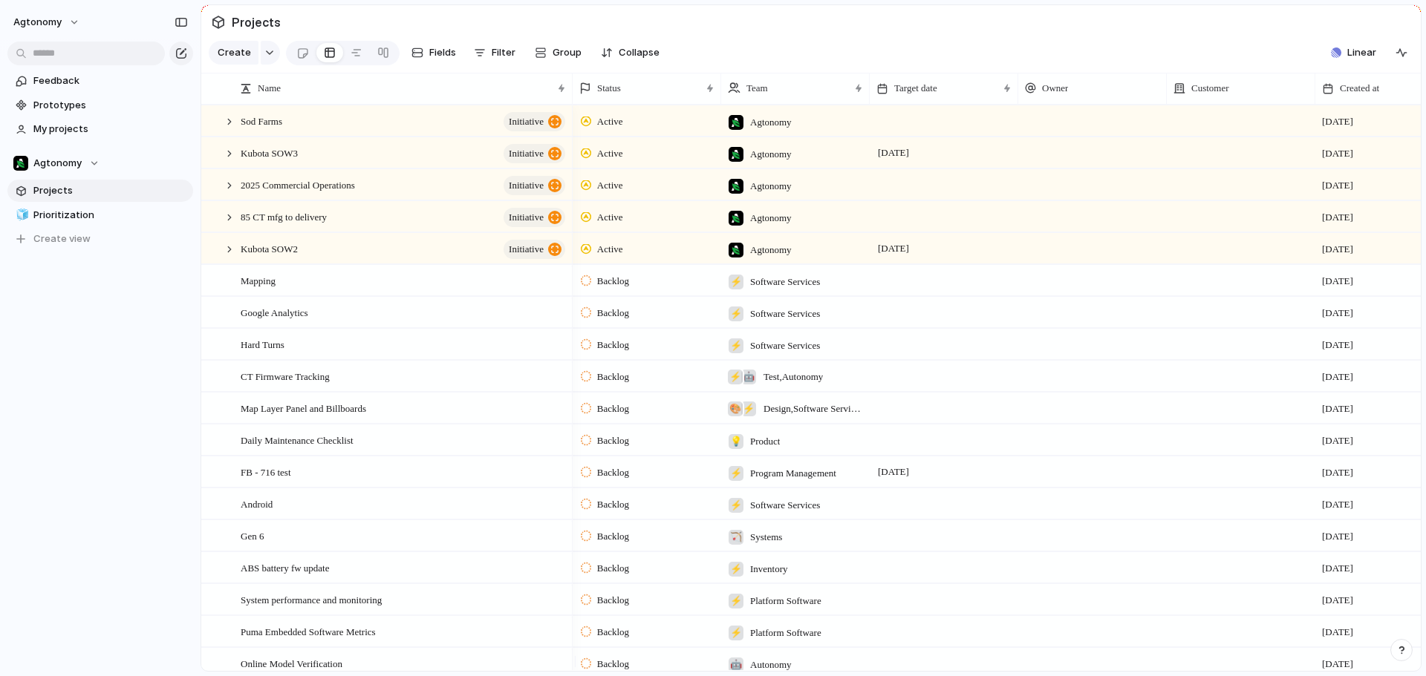
click at [1401, 650] on div "button" at bounding box center [1401, 650] width 10 height 10
click at [1316, 515] on span "Documentation" at bounding box center [1319, 520] width 74 height 15
